Goal: Task Accomplishment & Management: Use online tool/utility

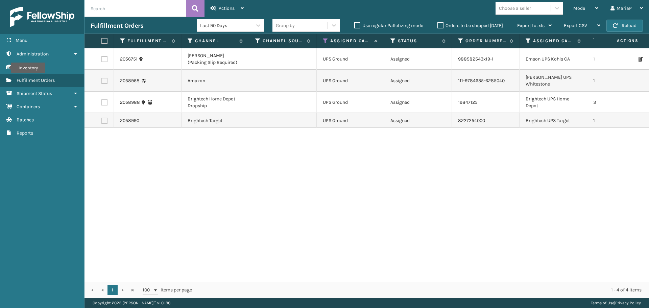
click at [324, 41] on icon at bounding box center [325, 41] width 5 height 6
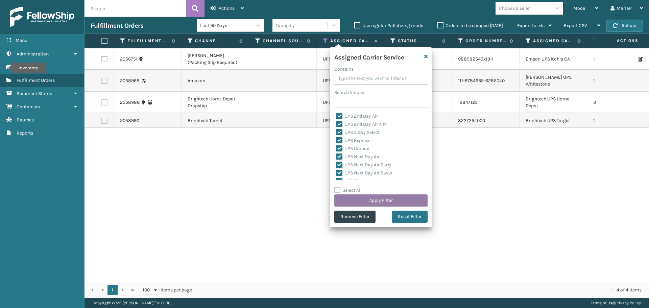
click at [371, 200] on button "Apply Filter" at bounding box center [380, 200] width 93 height 12
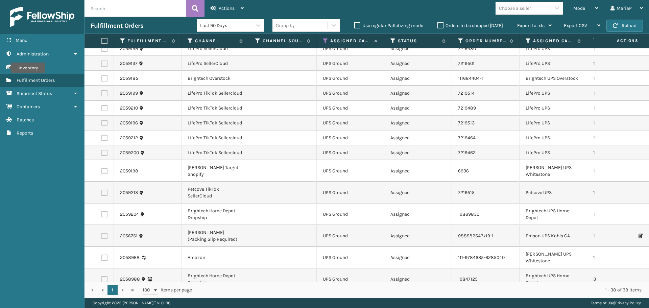
scroll to position [431, 0]
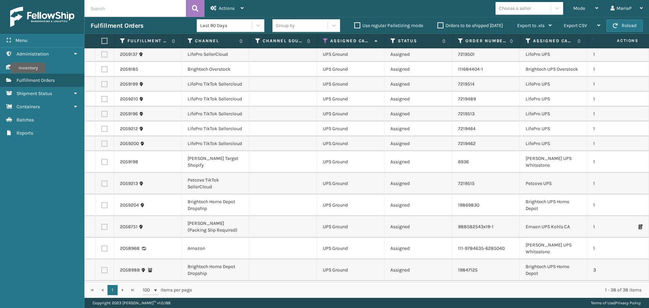
click at [104, 40] on label at bounding box center [103, 41] width 4 height 6
click at [102, 40] on input "checkbox" at bounding box center [101, 41] width 0 height 4
checkbox input "true"
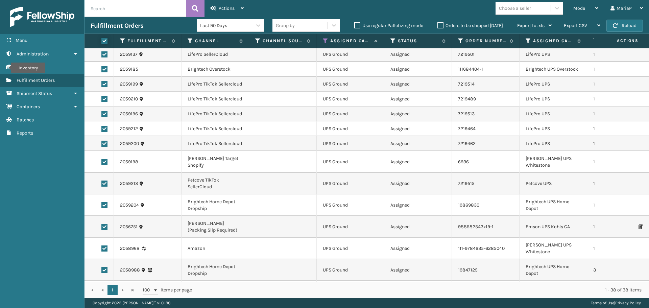
checkbox input "true"
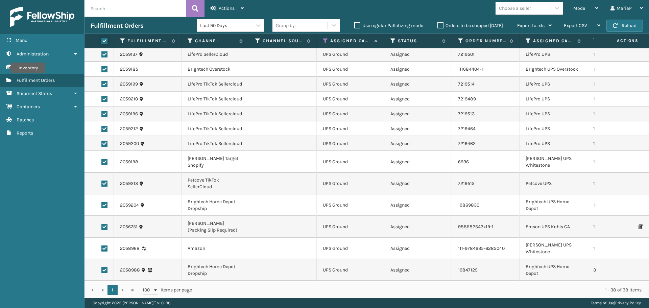
checkbox input "true"
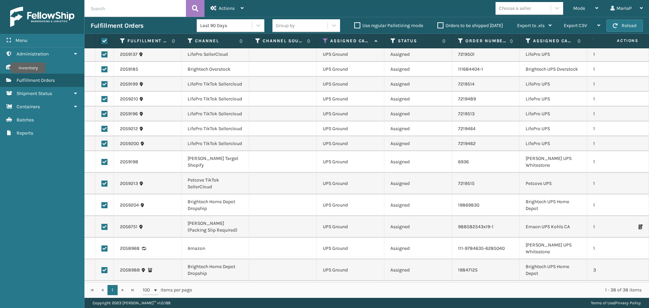
checkbox input "true"
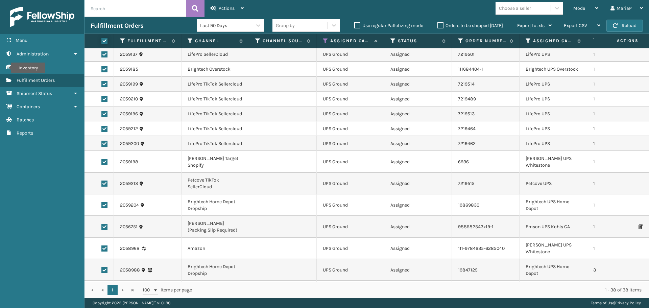
checkbox input "true"
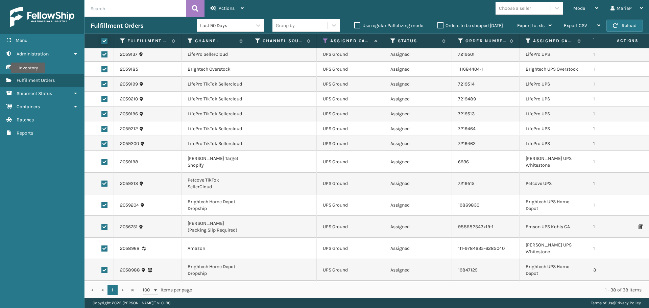
checkbox input "true"
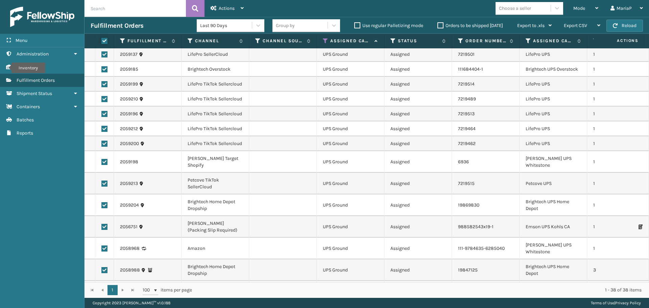
checkbox input "true"
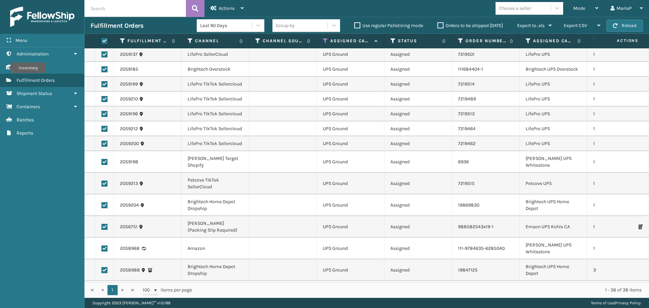
checkbox input "true"
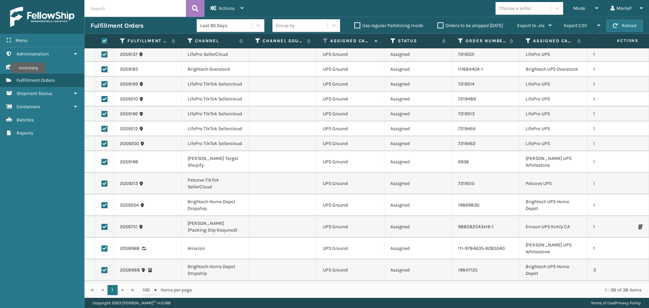
checkbox input "true"
click at [231, 8] on span "Actions" at bounding box center [227, 8] width 16 height 6
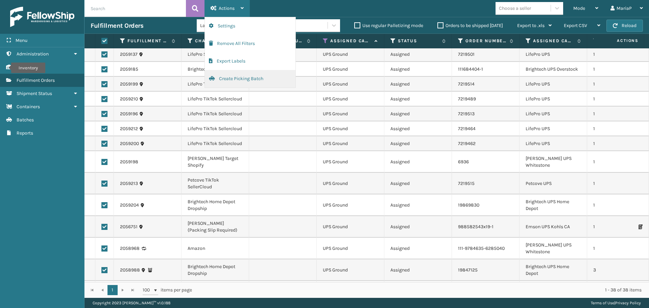
click at [230, 76] on button "Create Picking Batch" at bounding box center [250, 79] width 91 height 18
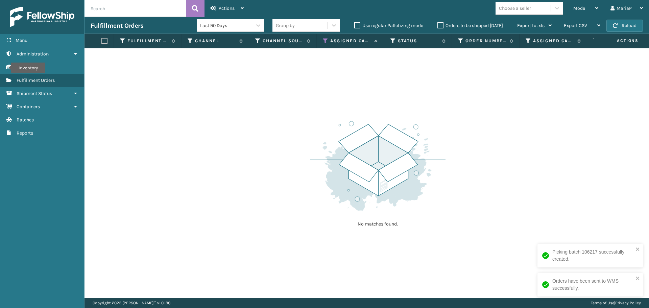
click at [325, 40] on icon at bounding box center [325, 41] width 5 height 6
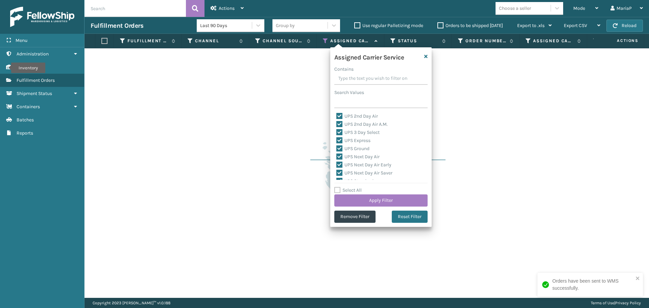
click at [347, 188] on label "Select All" at bounding box center [347, 190] width 27 height 6
click at [347, 187] on input "Select All" at bounding box center [384, 186] width 101 height 1
checkbox input "true"
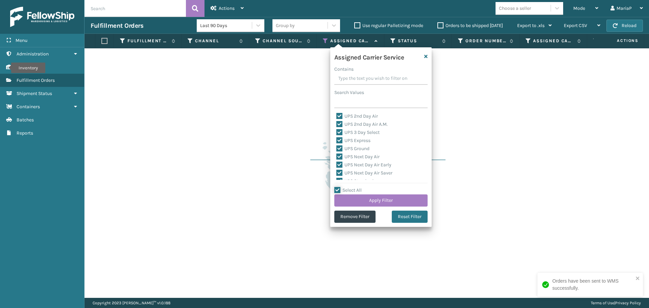
checkbox input "true"
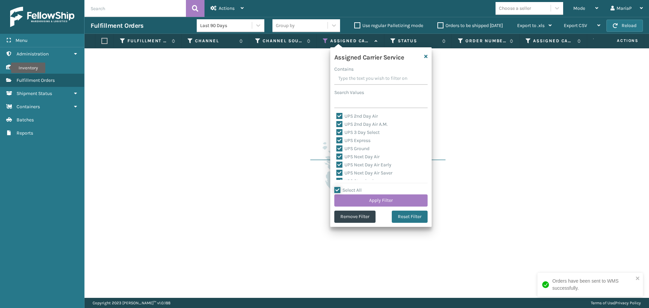
checkbox input "true"
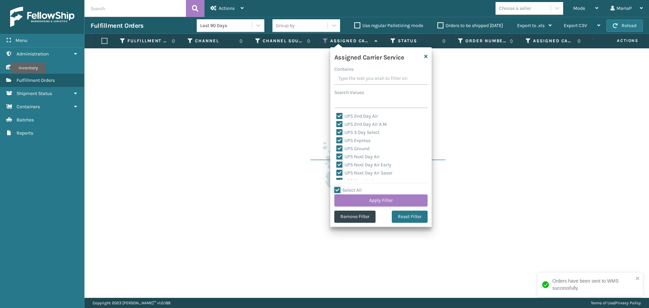
checkbox input "true"
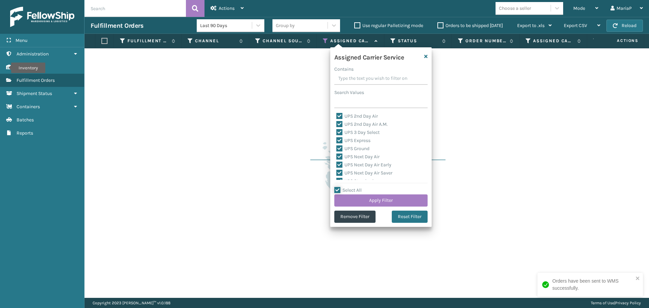
checkbox input "true"
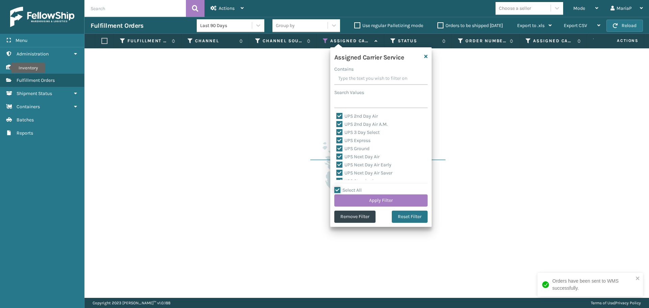
checkbox input "true"
click at [347, 188] on label "Select All" at bounding box center [347, 190] width 27 height 6
click at [347, 187] on input "Select All" at bounding box center [384, 186] width 101 height 1
checkbox input "false"
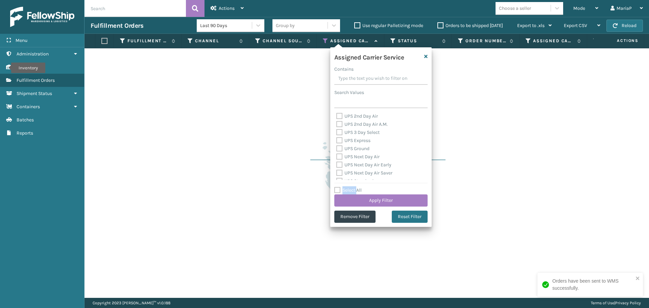
checkbox input "false"
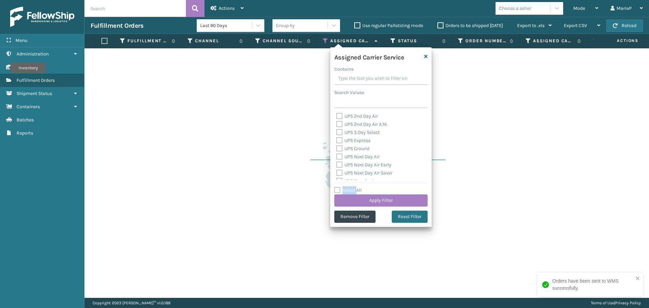
checkbox input "false"
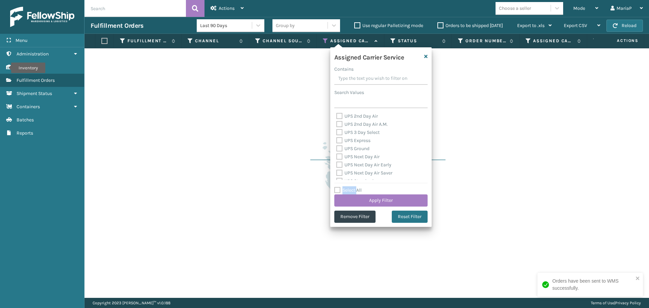
checkbox input "false"
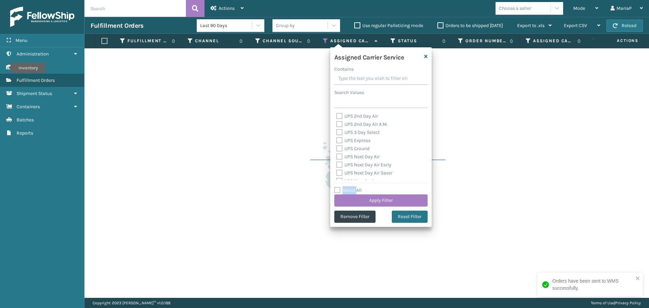
checkbox input "false"
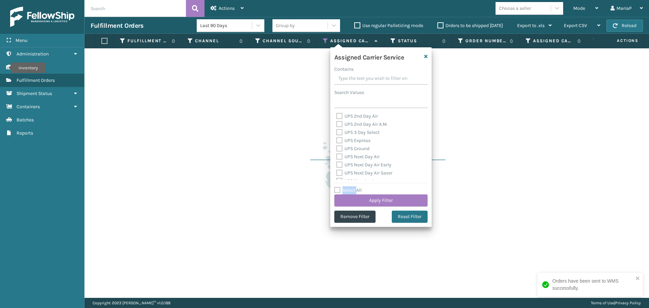
checkbox input "false"
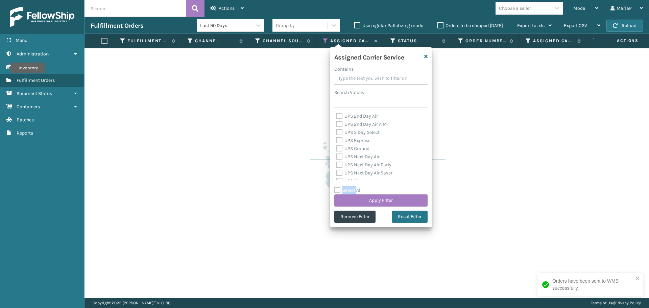
checkbox input "false"
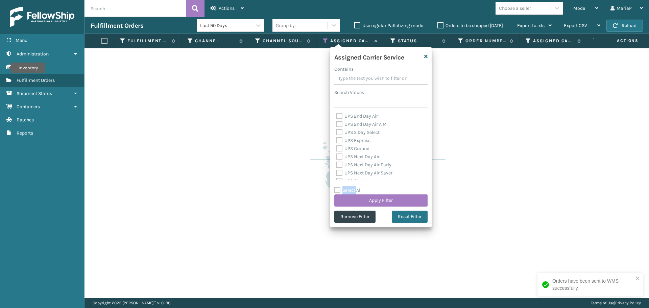
checkbox input "false"
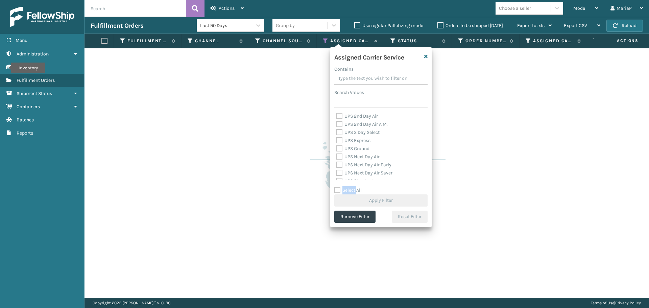
scroll to position [68, 0]
click at [350, 146] on label "FedEx 2Day" at bounding box center [352, 146] width 32 height 6
click at [337, 146] on input "FedEx 2Day" at bounding box center [336, 144] width 0 height 4
checkbox input "true"
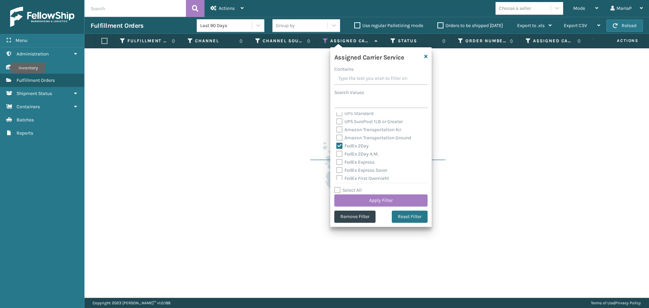
click at [351, 155] on label "FedEx 2Day A.M." at bounding box center [357, 154] width 42 height 6
click at [337, 155] on input "FedEx 2Day A.M." at bounding box center [336, 152] width 0 height 4
checkbox input "true"
click at [352, 162] on label "FedEx Express" at bounding box center [355, 162] width 38 height 6
click at [337, 162] on input "FedEx Express" at bounding box center [336, 160] width 0 height 4
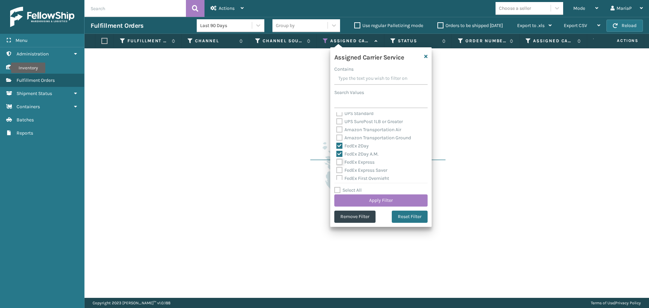
checkbox input "true"
click at [353, 169] on label "FedEx Express Saver" at bounding box center [361, 170] width 51 height 6
click at [337, 169] on input "FedEx Express Saver" at bounding box center [336, 168] width 0 height 4
checkbox input "true"
click at [352, 175] on div "FedEx First Overnight" at bounding box center [380, 178] width 89 height 8
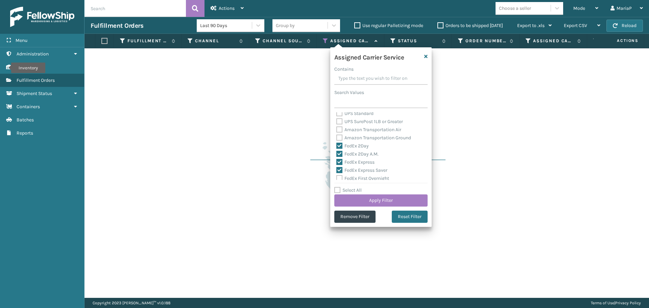
scroll to position [101, 0]
click at [355, 143] on label "FedEx First Overnight" at bounding box center [362, 145] width 53 height 6
click at [337, 143] on input "FedEx First Overnight" at bounding box center [336, 143] width 0 height 4
checkbox input "true"
click at [356, 153] on label "FedEx Ground" at bounding box center [354, 153] width 37 height 6
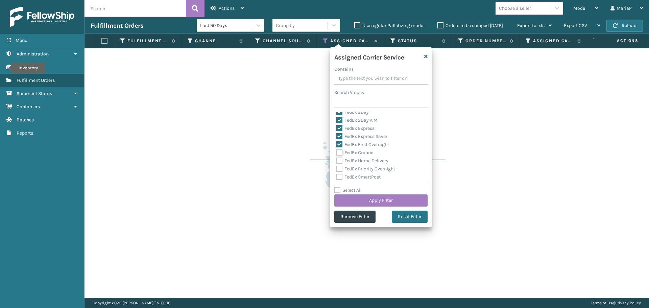
click at [337, 153] on input "FedEx Ground" at bounding box center [336, 151] width 0 height 4
checkbox input "true"
click at [355, 163] on label "FedEx Home Delivery" at bounding box center [362, 161] width 52 height 6
click at [337, 161] on input "FedEx Home Delivery" at bounding box center [336, 159] width 0 height 4
checkbox input "true"
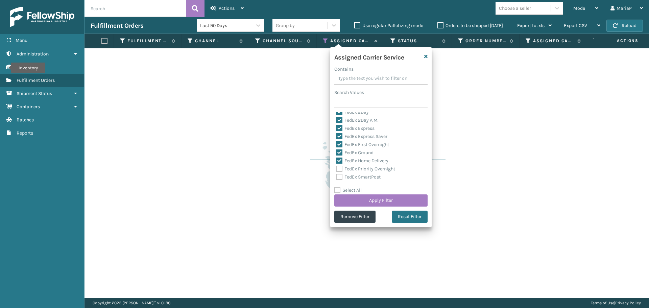
click at [355, 171] on label "FedEx Priority Overnight" at bounding box center [365, 169] width 59 height 6
click at [337, 169] on input "FedEx Priority Overnight" at bounding box center [336, 167] width 0 height 4
checkbox input "true"
click at [356, 177] on label "FedEx SmartPost" at bounding box center [358, 177] width 44 height 6
click at [337, 177] on input "FedEx SmartPost" at bounding box center [336, 175] width 0 height 4
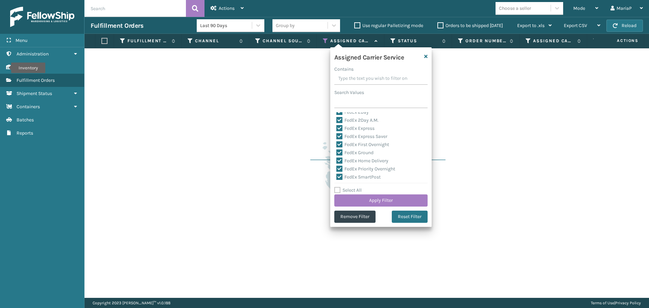
checkbox input "true"
click at [360, 152] on label "FedEx Standard Overnight" at bounding box center [367, 151] width 63 height 6
click at [337, 152] on input "FedEx Standard Overnight" at bounding box center [336, 149] width 0 height 4
checkbox input "true"
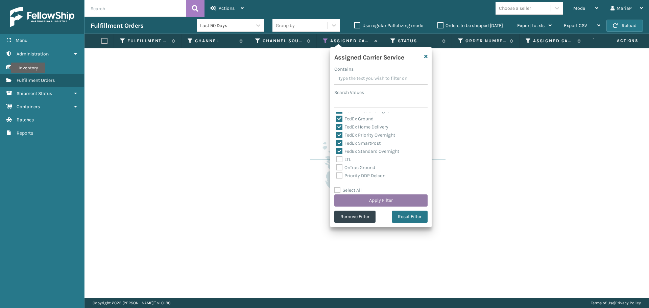
click at [371, 199] on button "Apply Filter" at bounding box center [380, 200] width 93 height 12
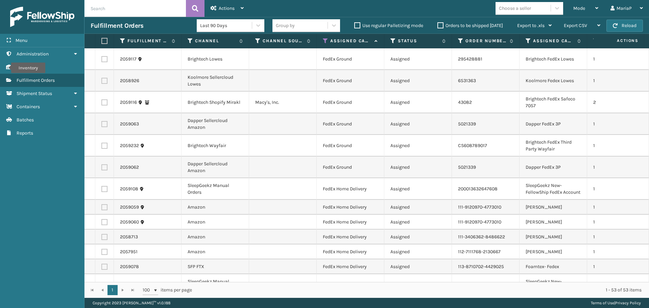
click at [102, 43] on label at bounding box center [103, 41] width 4 height 6
click at [102, 43] on input "checkbox" at bounding box center [101, 41] width 0 height 4
checkbox input "true"
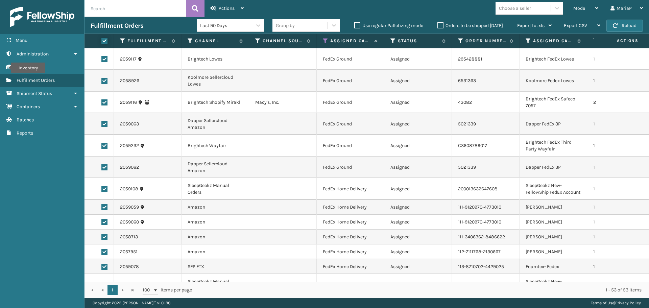
checkbox input "true"
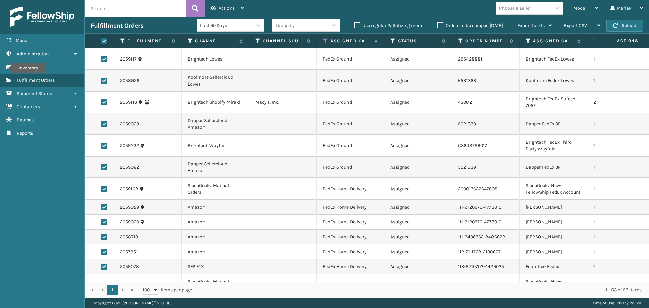
checkbox input "true"
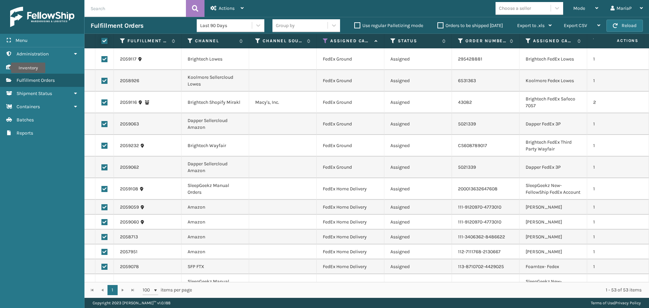
checkbox input "true"
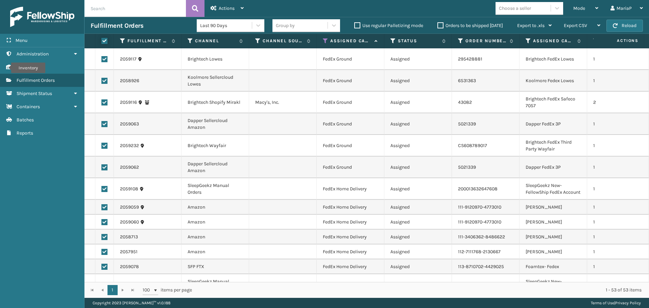
checkbox input "true"
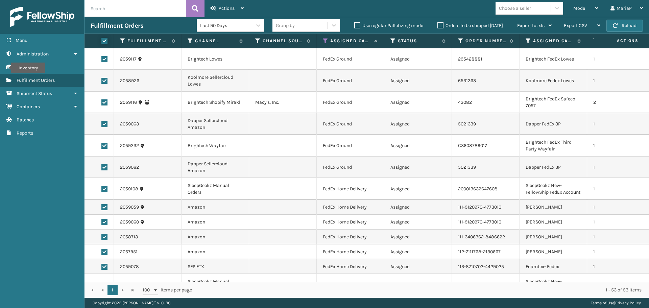
checkbox input "true"
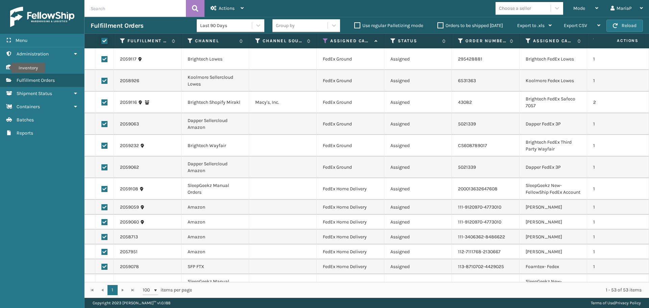
checkbox input "true"
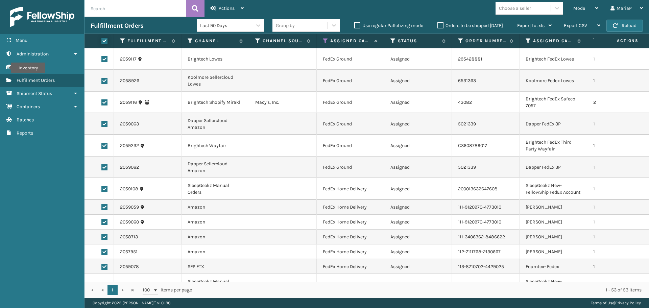
checkbox input "true"
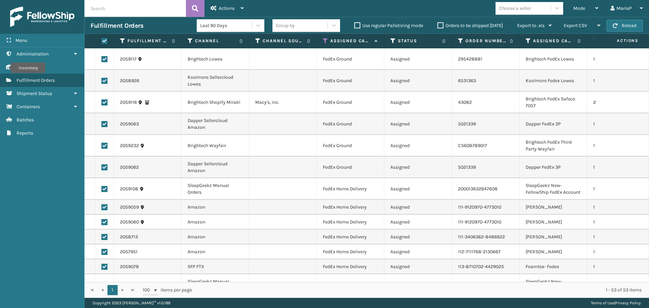
checkbox input "true"
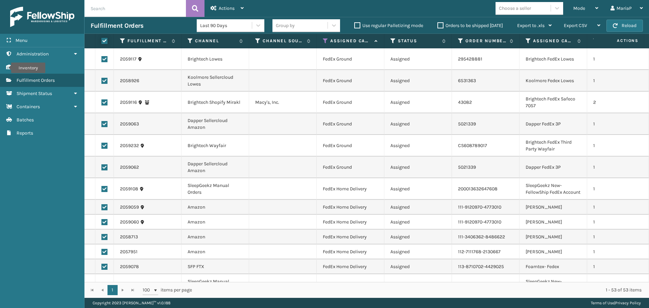
checkbox input "true"
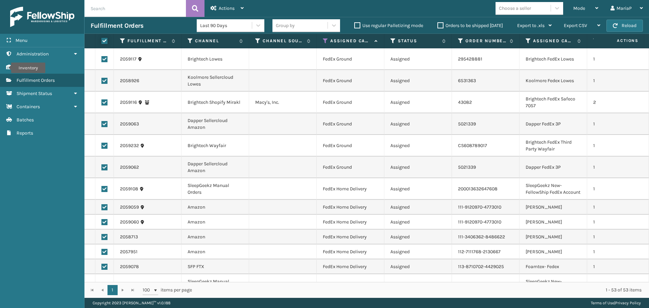
checkbox input "true"
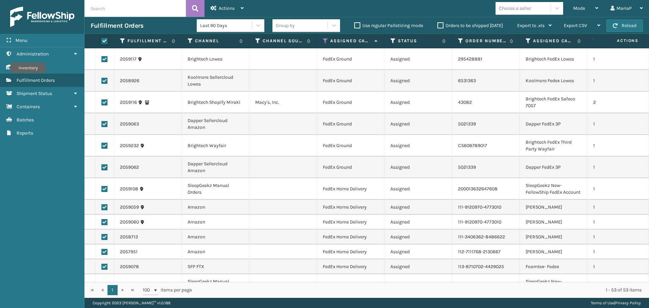
checkbox input "true"
click at [216, 8] on icon at bounding box center [214, 8] width 6 height 5
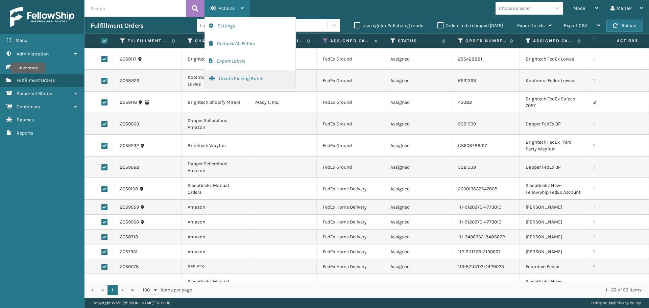
click at [230, 78] on button "Create Picking Batch" at bounding box center [250, 79] width 91 height 18
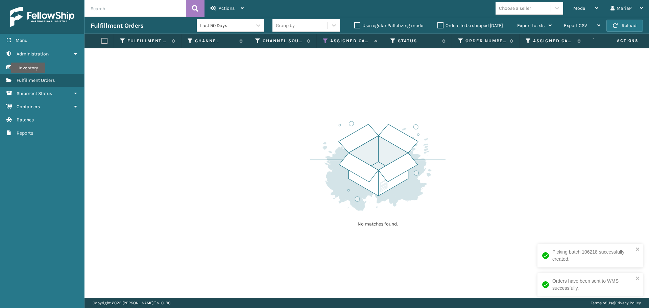
click at [324, 42] on icon at bounding box center [325, 41] width 5 height 6
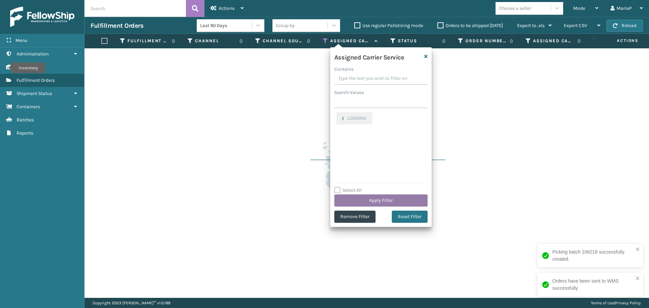
click at [377, 198] on button "Apply Filter" at bounding box center [380, 200] width 93 height 12
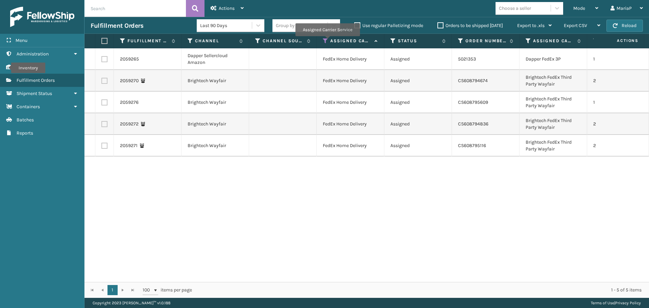
click at [327, 41] on icon at bounding box center [325, 41] width 5 height 6
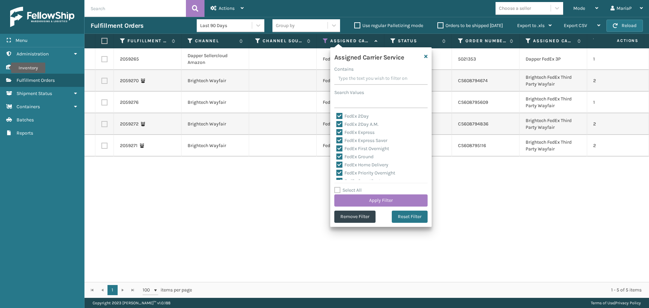
click at [538, 10] on div "Choose a seller" at bounding box center [523, 8] width 55 height 11
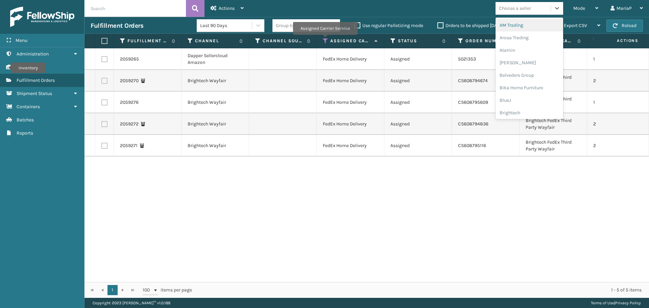
click at [324, 41] on icon at bounding box center [325, 41] width 5 height 6
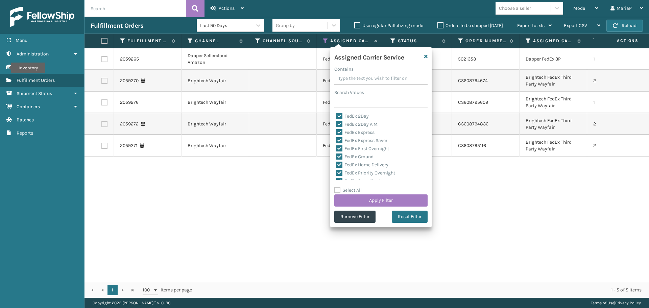
click at [349, 190] on label "Select All" at bounding box center [347, 190] width 27 height 6
click at [349, 187] on input "Select All" at bounding box center [384, 186] width 101 height 1
checkbox input "true"
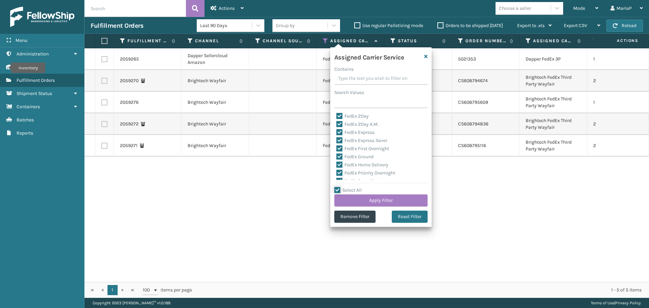
checkbox input "true"
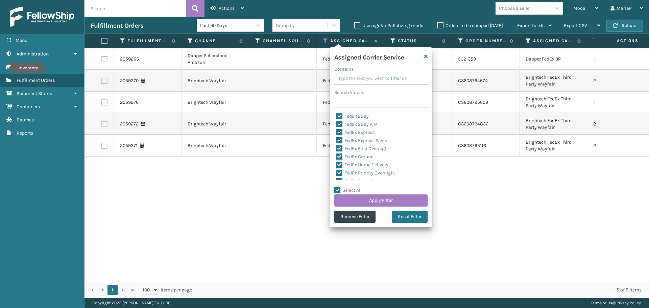
checkbox input "true"
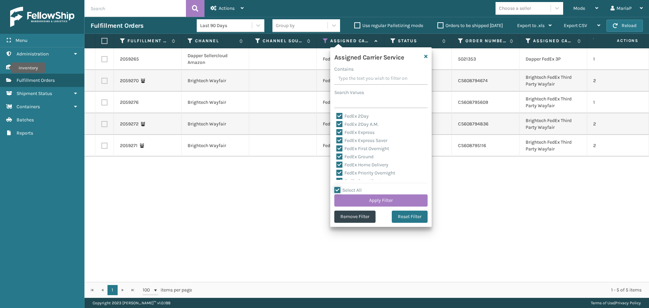
checkbox input "true"
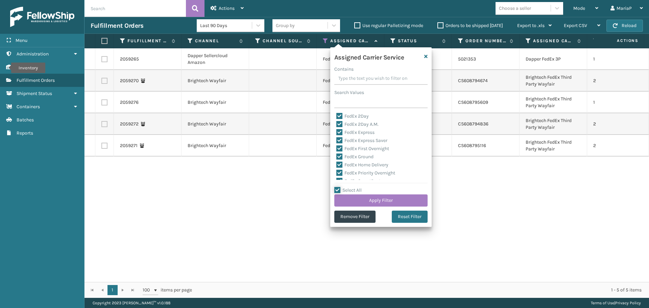
checkbox input "true"
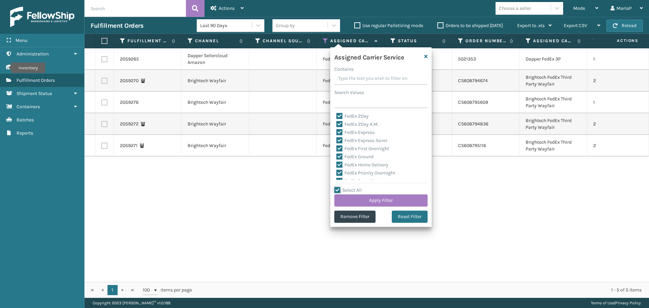
checkbox input "true"
click at [347, 146] on label "LTL" at bounding box center [343, 146] width 15 height 6
click at [337, 146] on input "LTL" at bounding box center [336, 144] width 0 height 4
checkbox input "false"
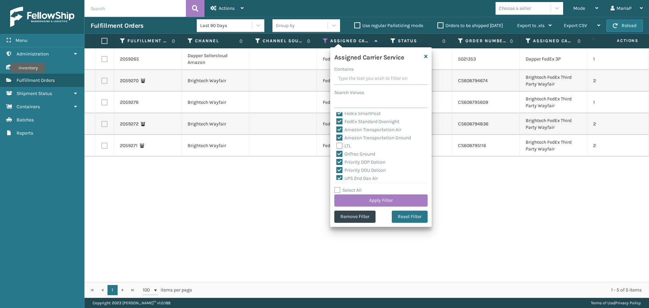
checkbox input "false"
click at [375, 198] on button "Apply Filter" at bounding box center [380, 200] width 93 height 12
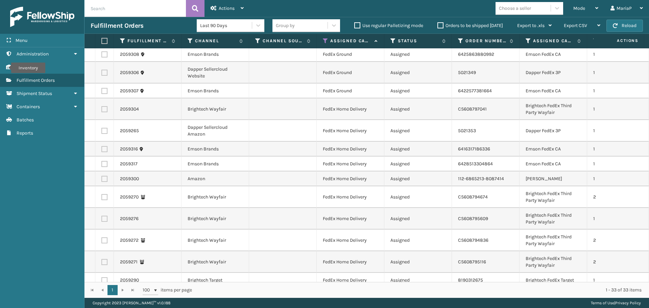
scroll to position [0, 0]
click at [515, 8] on div "Choose a seller" at bounding box center [515, 8] width 32 height 7
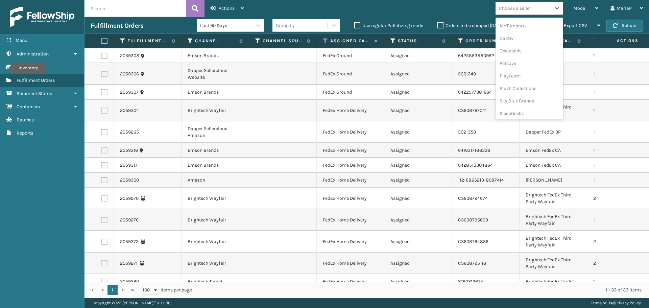
scroll to position [315, 0]
click at [524, 74] on div "PlayLearn" at bounding box center [530, 72] width 68 height 13
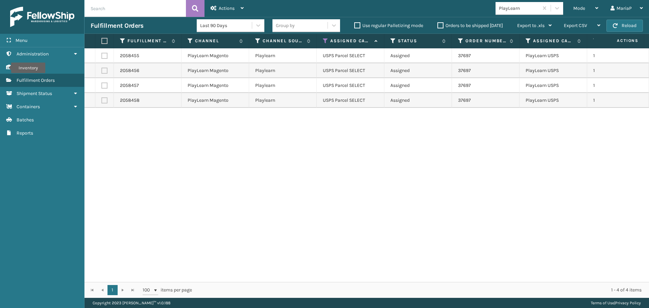
click at [105, 41] on label at bounding box center [103, 41] width 4 height 6
click at [102, 41] on input "checkbox" at bounding box center [101, 41] width 0 height 4
checkbox input "true"
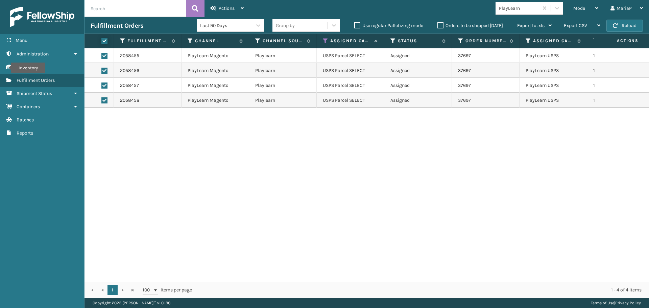
checkbox input "true"
click at [223, 6] on span "Actions" at bounding box center [227, 8] width 16 height 6
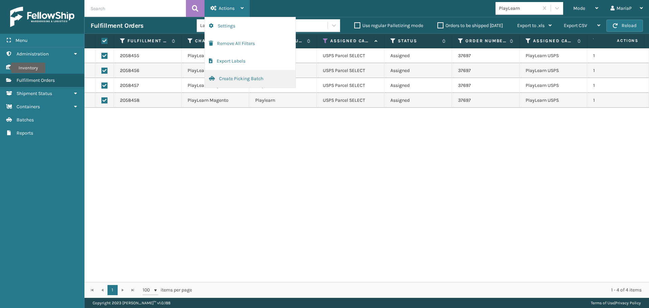
click at [234, 83] on button "Create Picking Batch" at bounding box center [250, 79] width 91 height 18
